Goal: Transaction & Acquisition: Purchase product/service

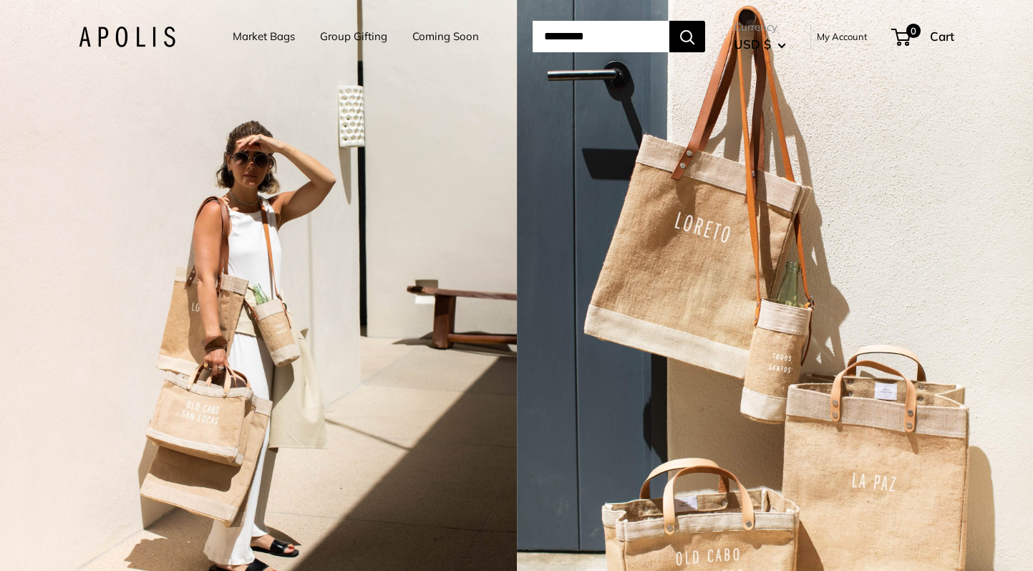
click at [265, 36] on link "Market Bags" at bounding box center [264, 36] width 62 height 20
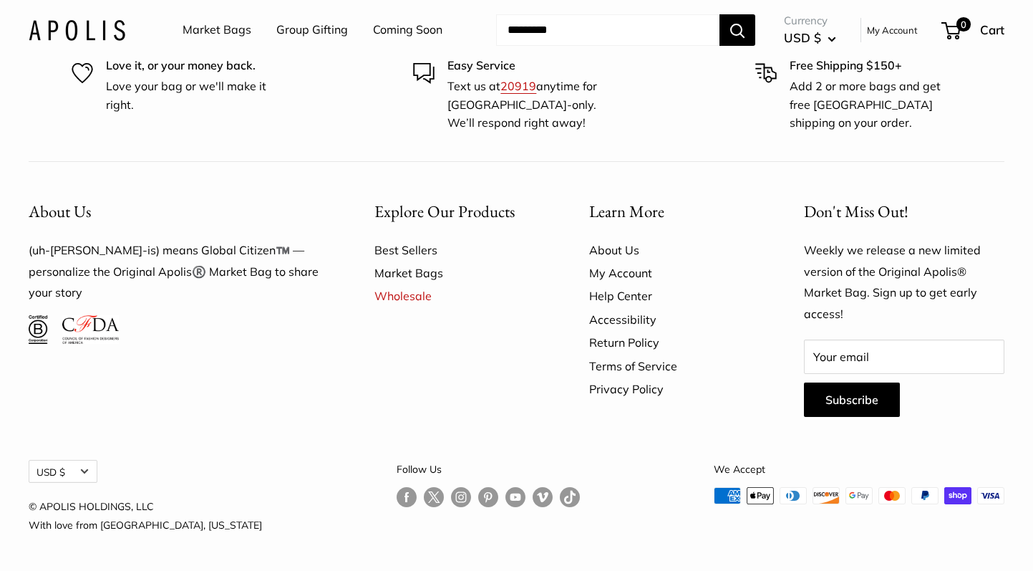
scroll to position [4102, 0]
click at [231, 26] on link "Market Bags" at bounding box center [217, 29] width 69 height 21
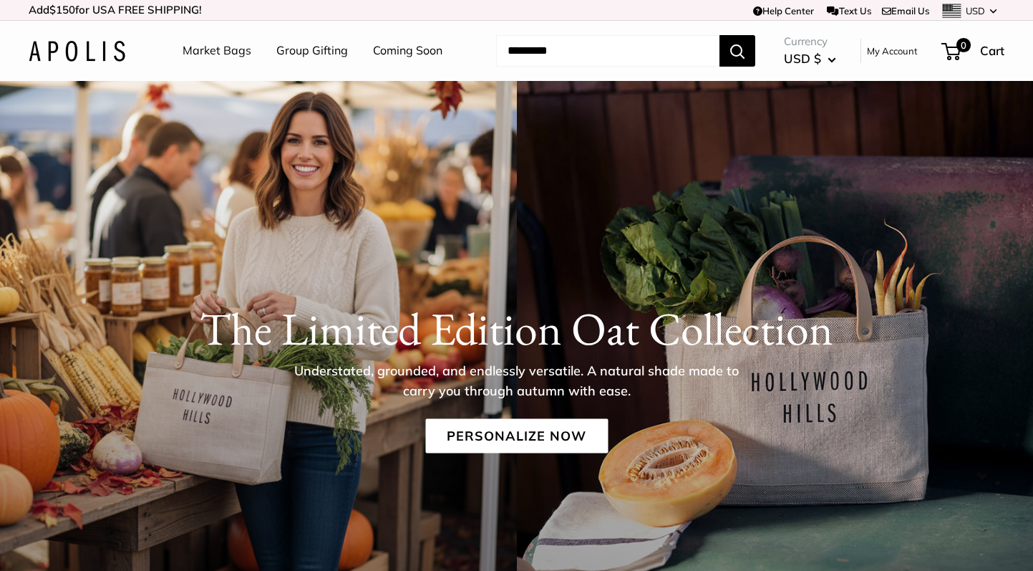
click at [606, 57] on input "Search..." at bounding box center [607, 51] width 223 height 32
type input "****"
click at [720, 35] on button "Search" at bounding box center [738, 51] width 36 height 32
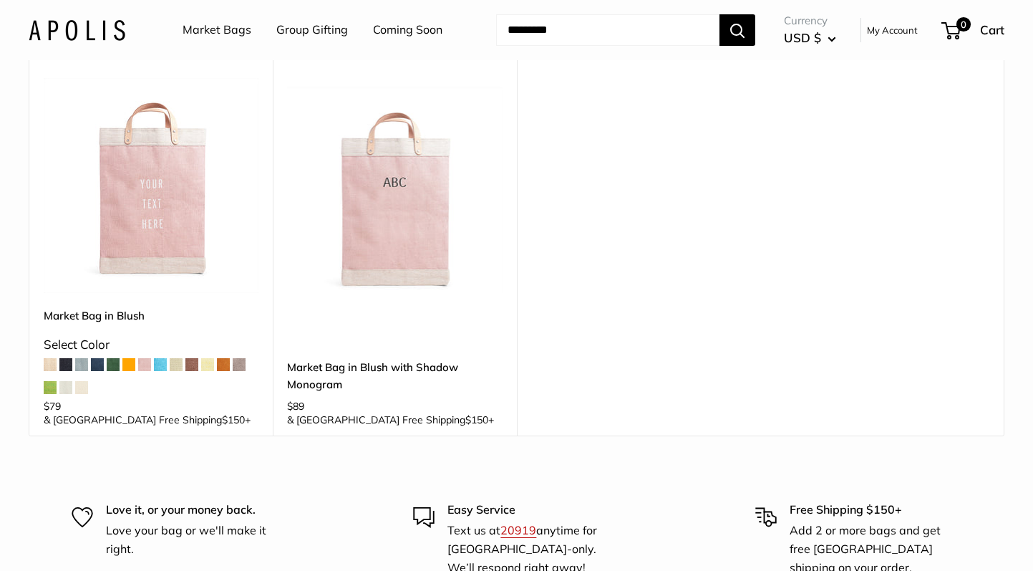
scroll to position [102, 0]
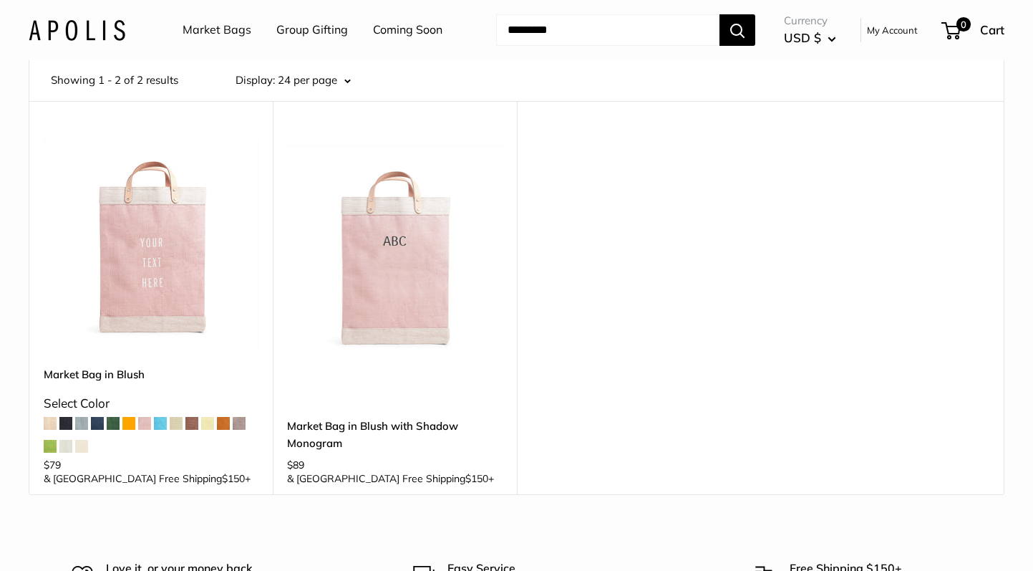
click at [0, 0] on img at bounding box center [0, 0] width 0 height 0
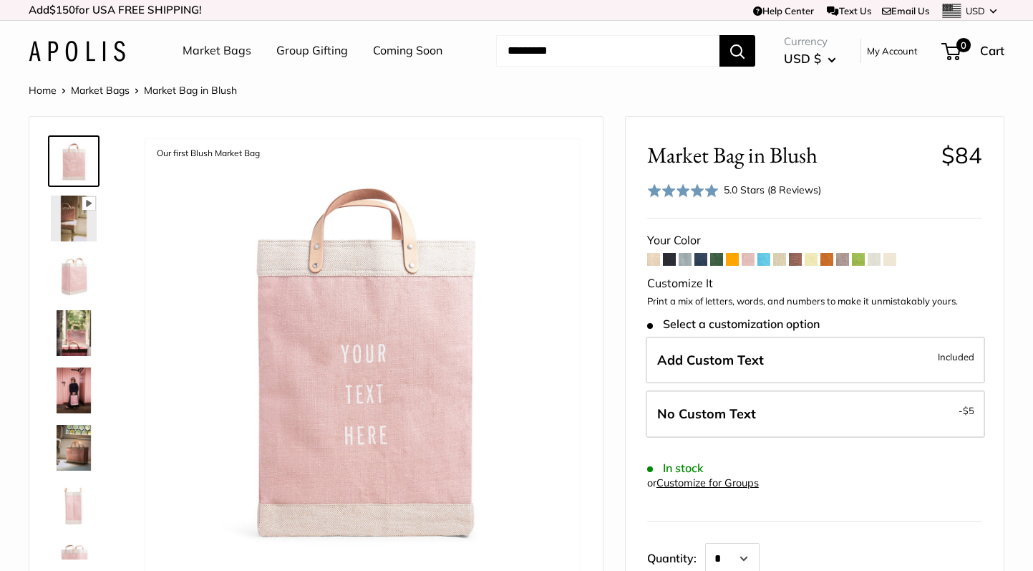
click at [83, 57] on img at bounding box center [77, 51] width 97 height 21
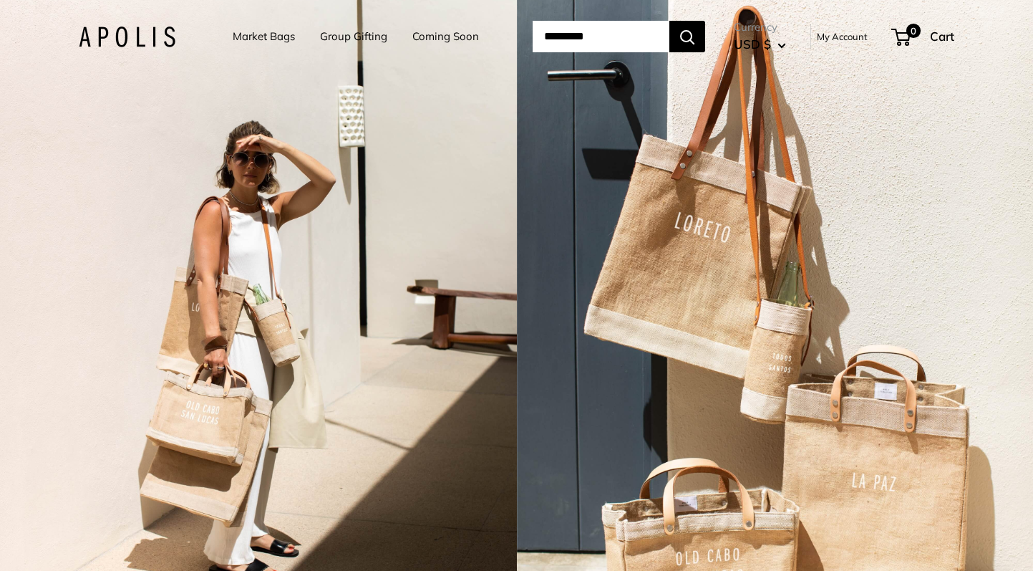
click at [260, 44] on link "Market Bags" at bounding box center [264, 36] width 62 height 20
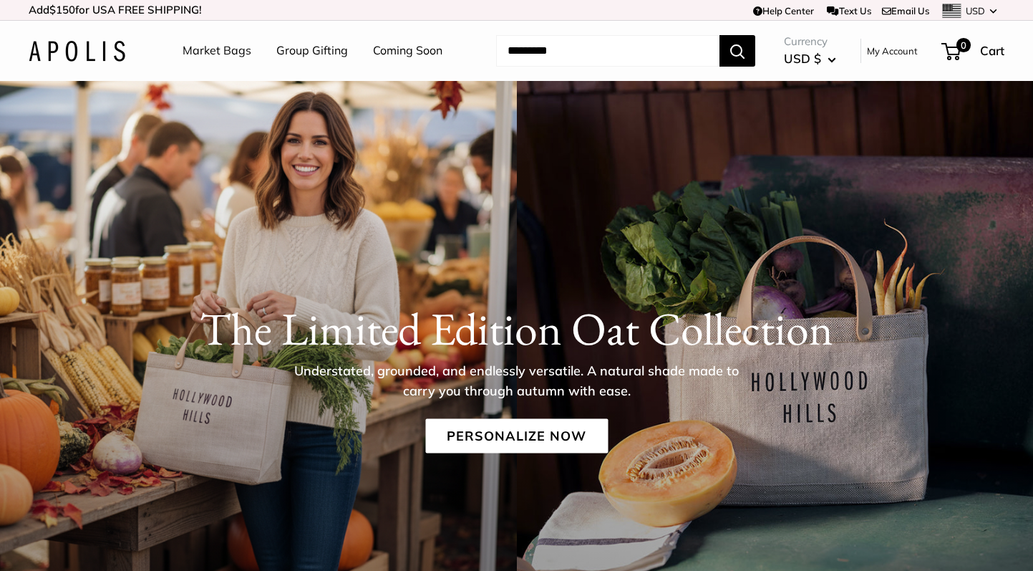
click at [504, 457] on div "The Limited Edition Oat Collection Understated, grounded, and endlessly versati…" at bounding box center [516, 371] width 1033 height 198
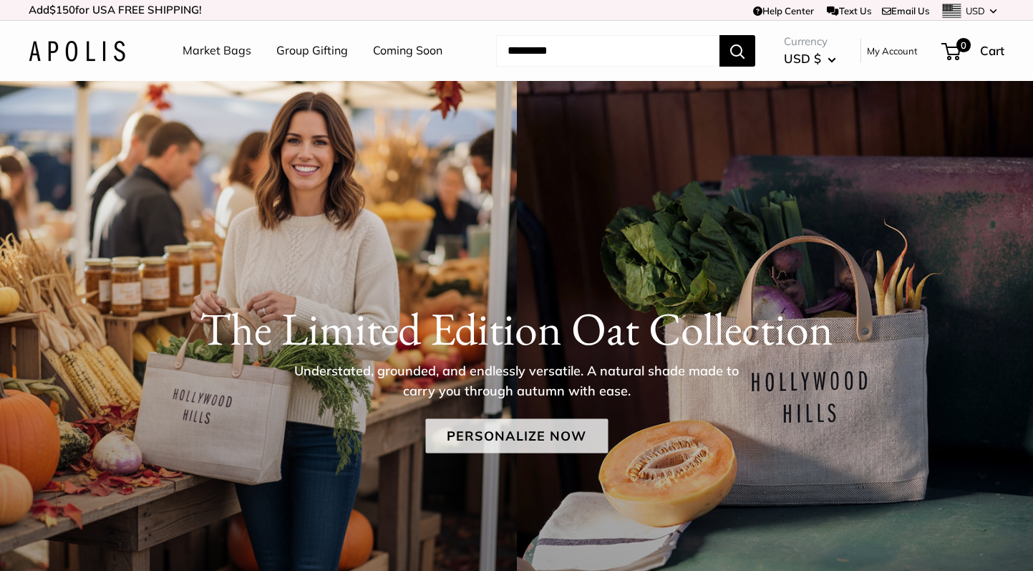
click at [498, 443] on link "Personalize Now" at bounding box center [516, 435] width 183 height 34
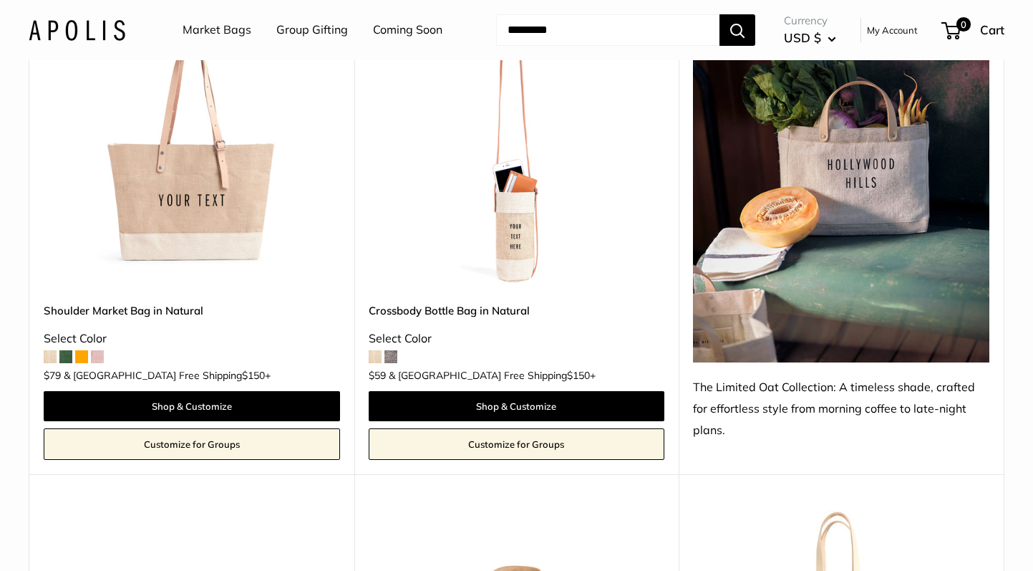
scroll to position [795, 0]
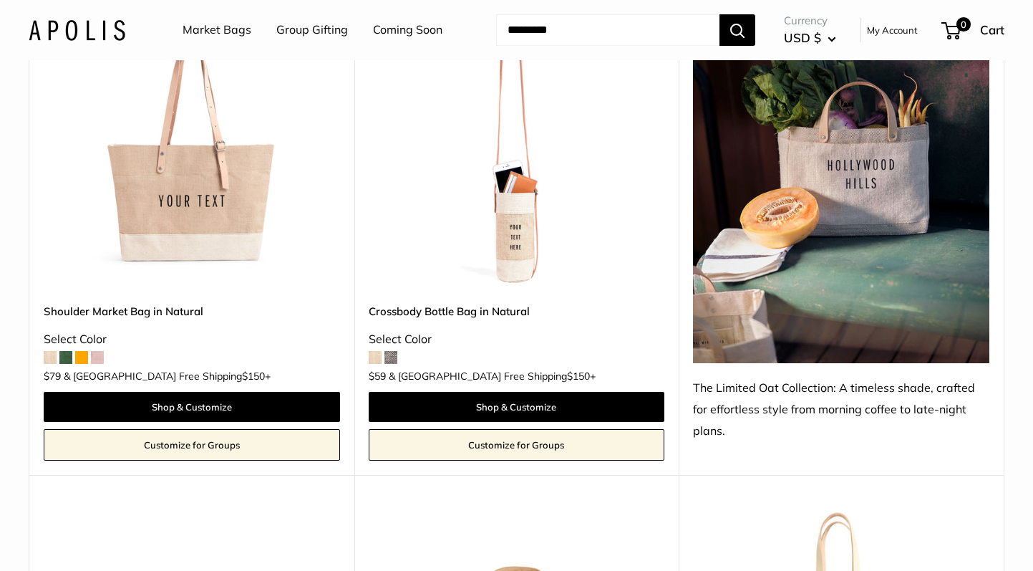
click at [100, 359] on span at bounding box center [97, 357] width 13 height 13
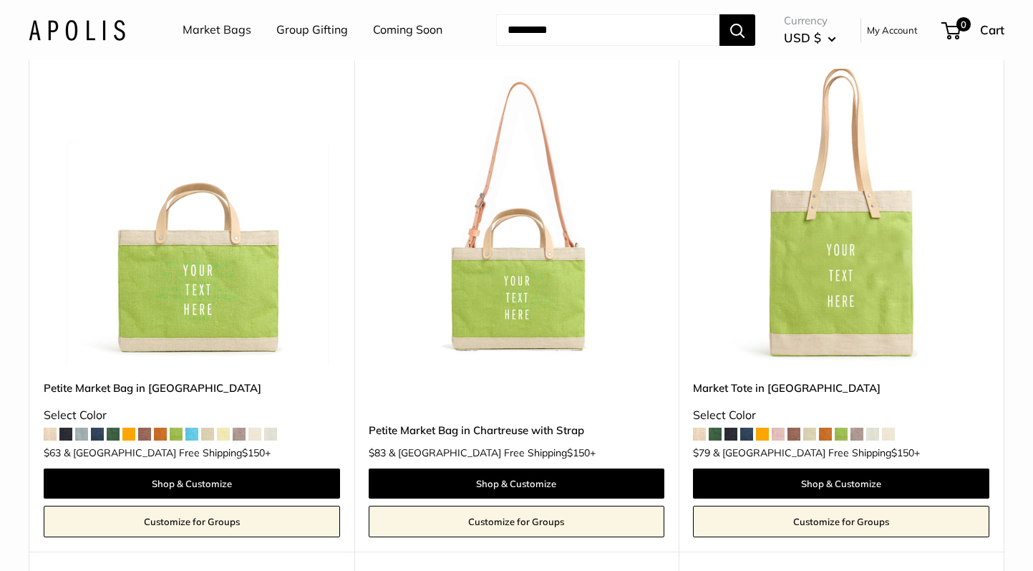
scroll to position [5458, 0]
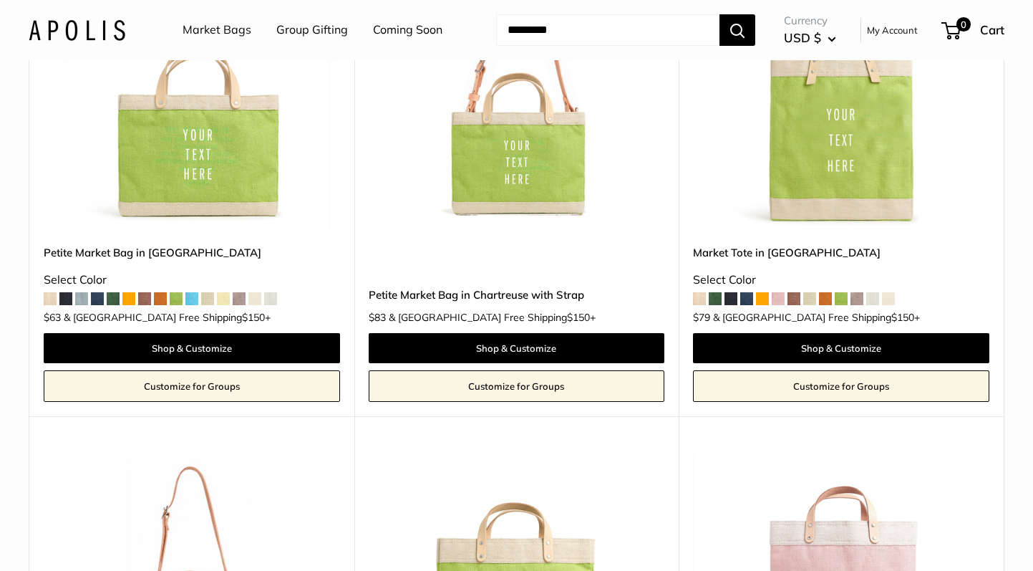
click at [52, 292] on span at bounding box center [50, 298] width 13 height 13
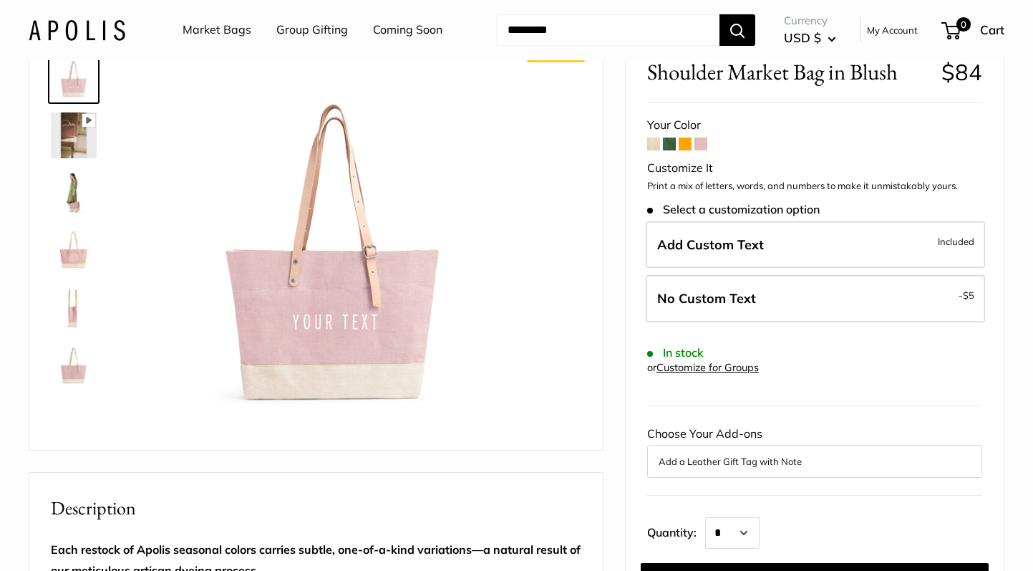
scroll to position [84, 0]
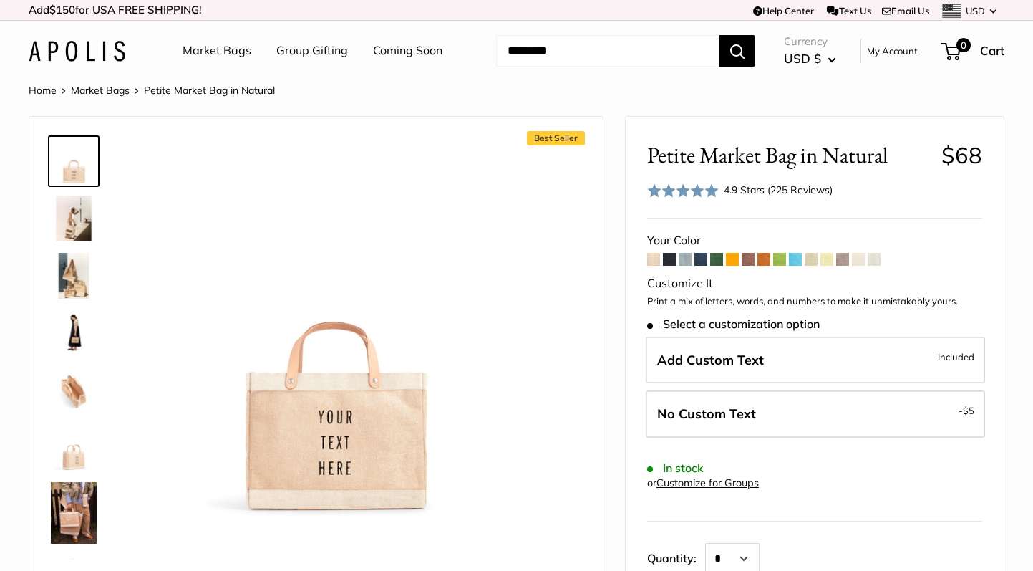
click at [875, 260] on span at bounding box center [874, 259] width 13 height 13
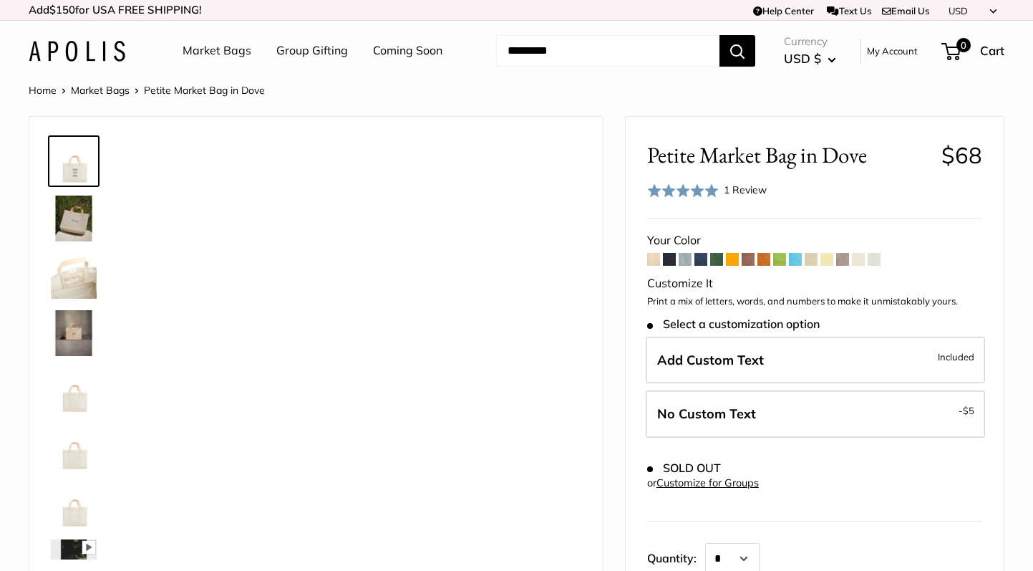
click at [859, 263] on span at bounding box center [858, 259] width 13 height 13
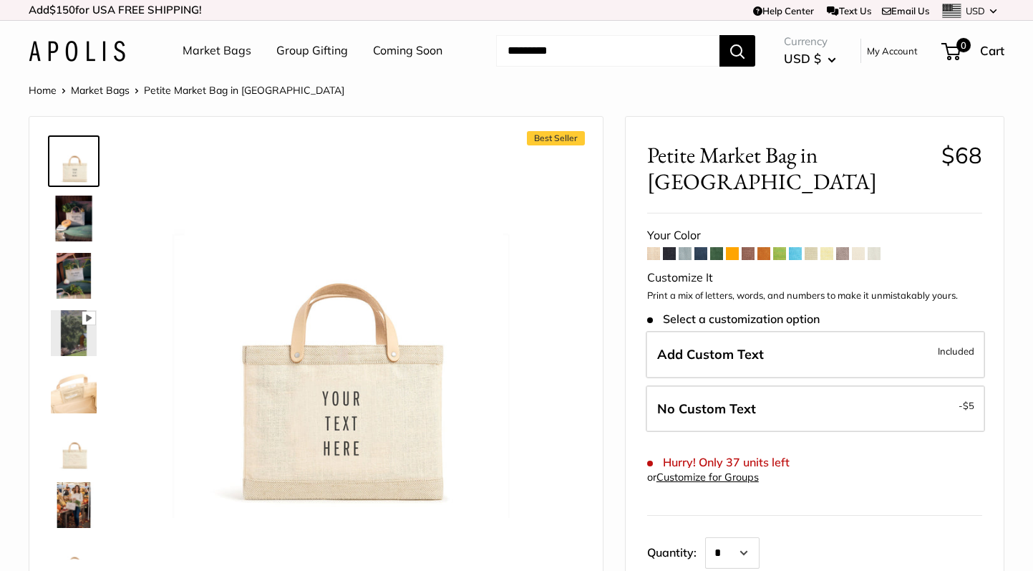
click at [841, 247] on span at bounding box center [842, 253] width 13 height 13
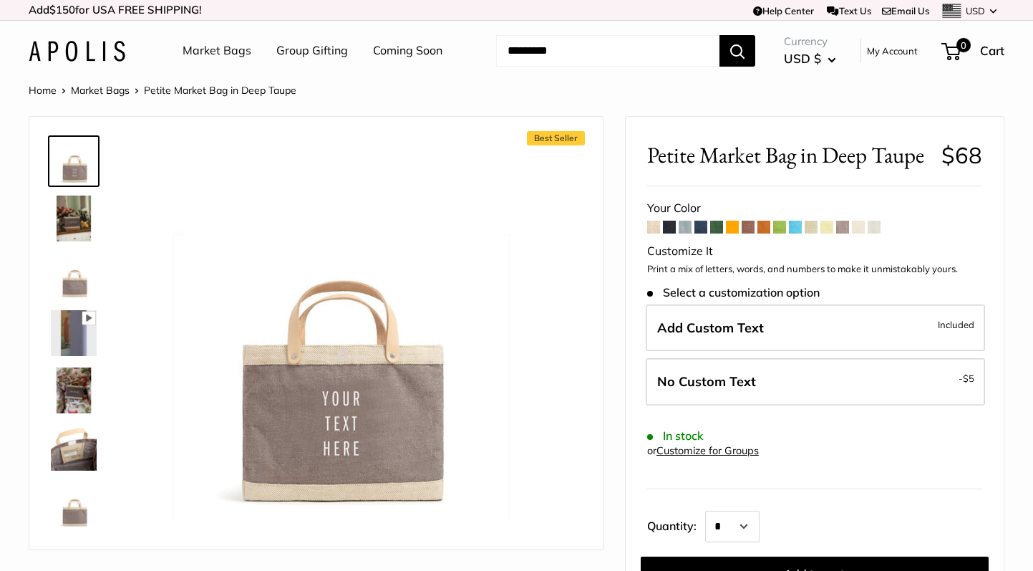
click at [826, 231] on span at bounding box center [826, 227] width 13 height 13
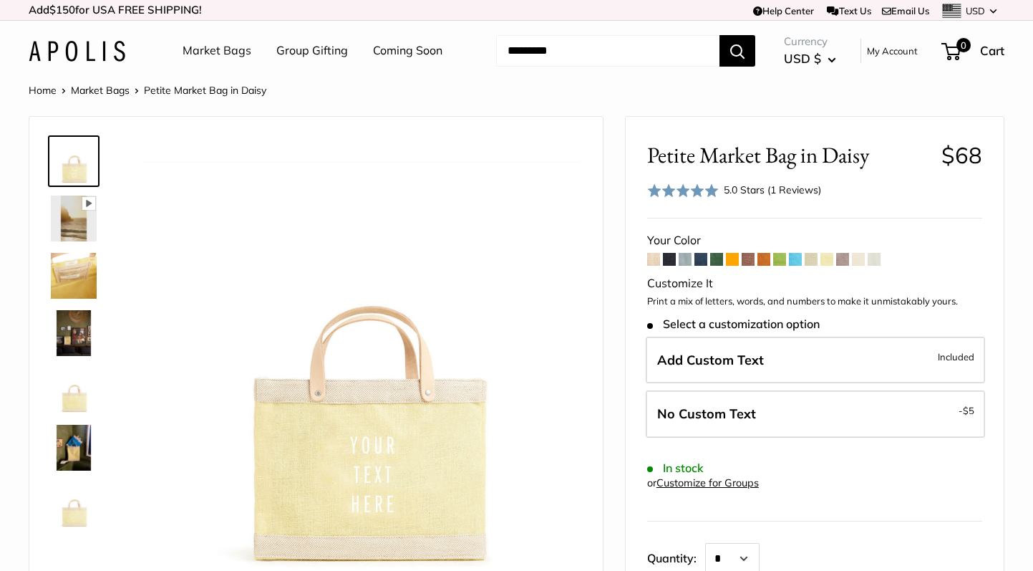
click at [809, 261] on span at bounding box center [811, 259] width 13 height 13
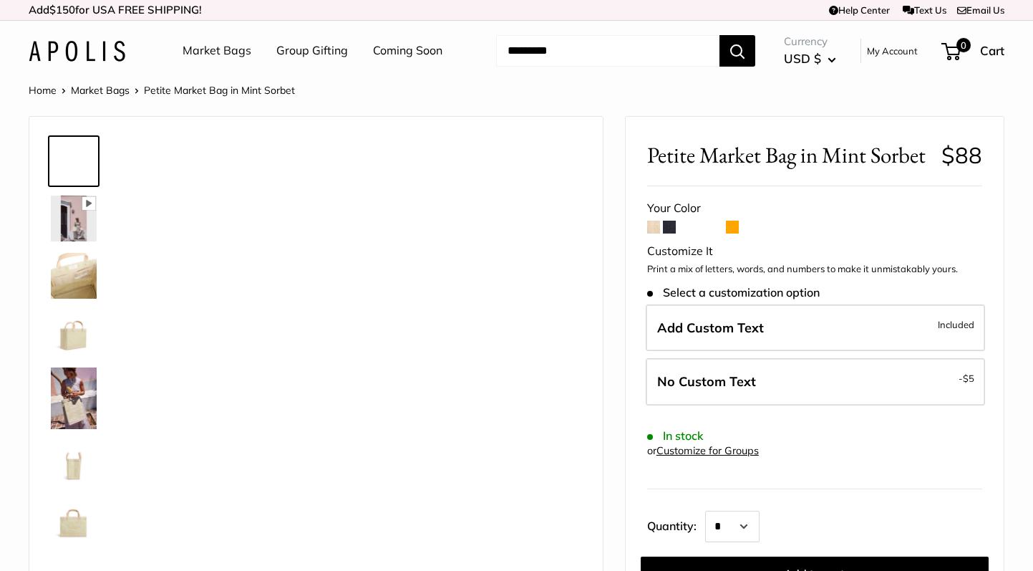
click at [794, 260] on div "Customize It" at bounding box center [814, 251] width 335 height 21
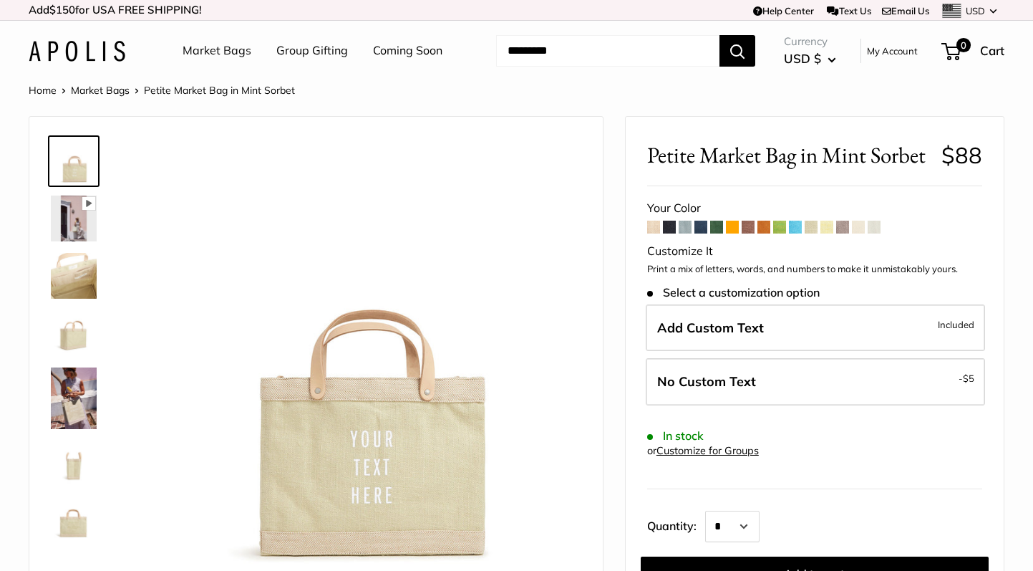
click at [652, 233] on span at bounding box center [653, 227] width 13 height 13
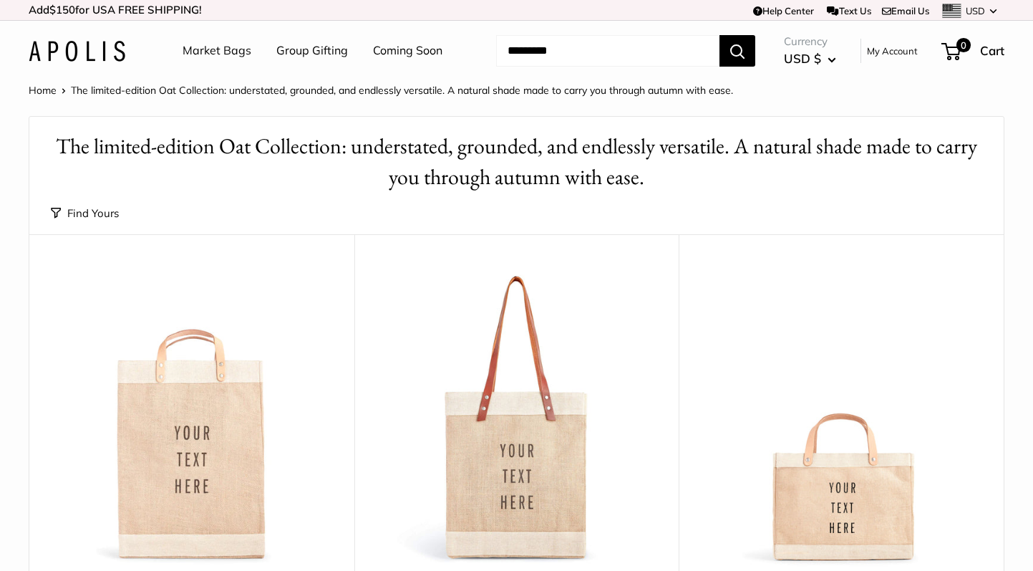
scroll to position [39, 0]
